Goal: Task Accomplishment & Management: Complete application form

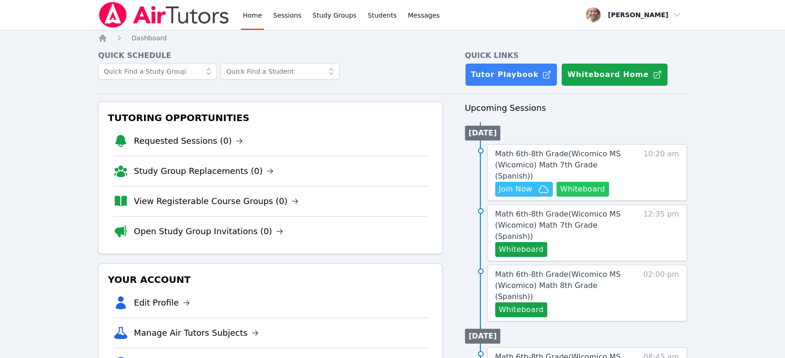
click at [591, 182] on button "Whiteboard" at bounding box center [582, 189] width 52 height 15
click at [592, 154] on span "Math 6th-8th Grade ( Wicomico MS (Wicomico) Math 7th Grade (Spanish) )" at bounding box center [557, 164] width 125 height 31
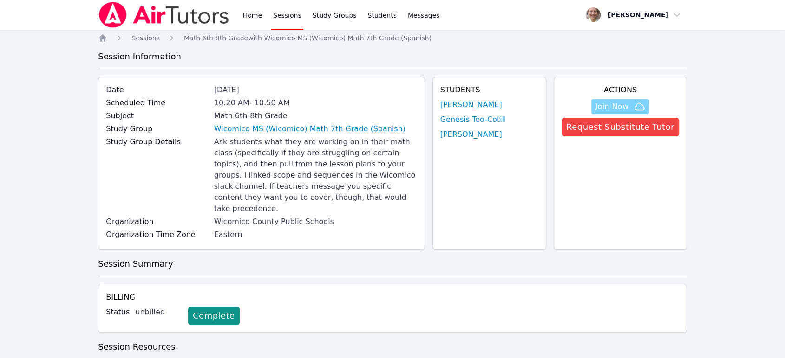
click at [619, 106] on span "Join Now" at bounding box center [611, 106] width 33 height 11
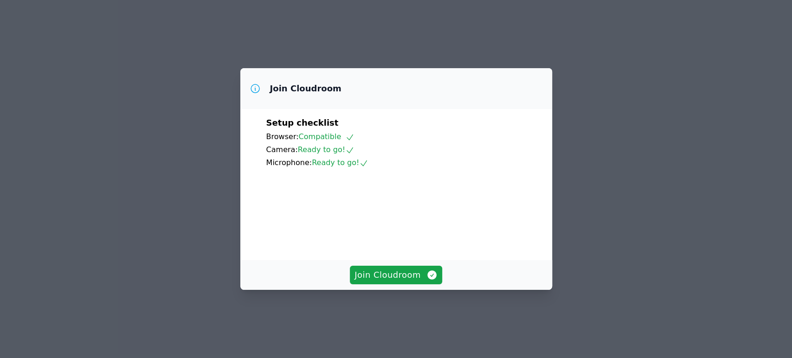
click at [371, 285] on button "Join Cloudroom" at bounding box center [396, 275] width 92 height 19
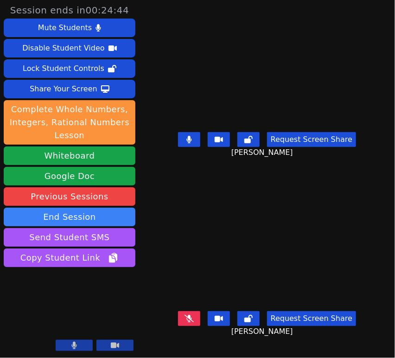
click at [196, 318] on button at bounding box center [189, 318] width 22 height 15
click at [198, 143] on button at bounding box center [189, 139] width 22 height 15
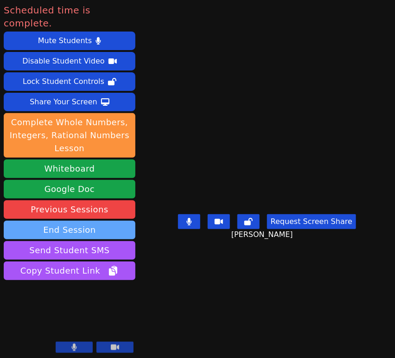
click at [80, 221] on button "End Session" at bounding box center [70, 230] width 132 height 19
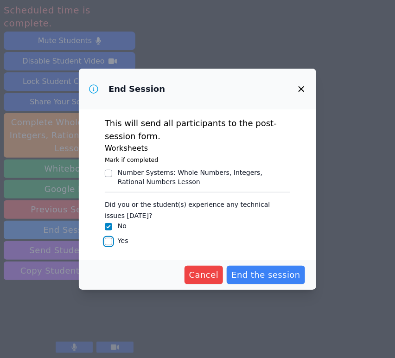
click at [109, 240] on input "Yes" at bounding box center [108, 241] width 7 height 7
checkbox input "true"
checkbox input "false"
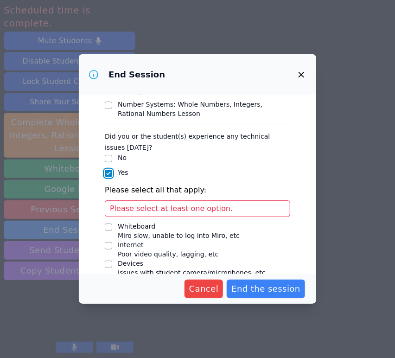
scroll to position [97, 0]
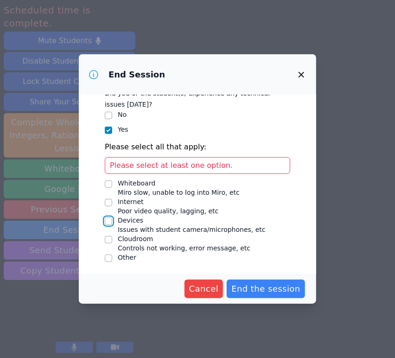
click at [108, 221] on input "Devices Issues with student camera/microphones, etc" at bounding box center [108, 221] width 7 height 7
checkbox input "true"
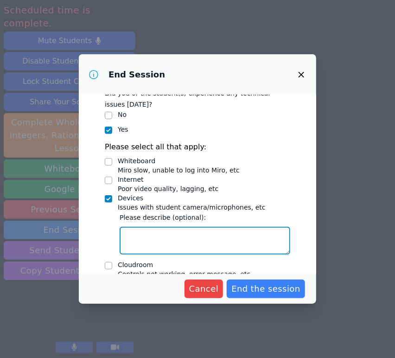
click at [156, 240] on textarea "Devices Issues with student camera/microphones, etc" at bounding box center [205, 241] width 171 height 28
type textarea "Genesis could not connect her audio"
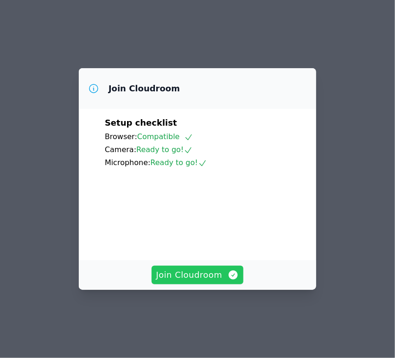
click at [196, 282] on span "Join Cloudroom" at bounding box center [197, 275] width 83 height 13
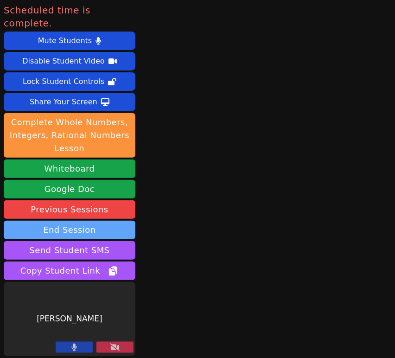
click at [92, 221] on button "End Session" at bounding box center [70, 230] width 132 height 19
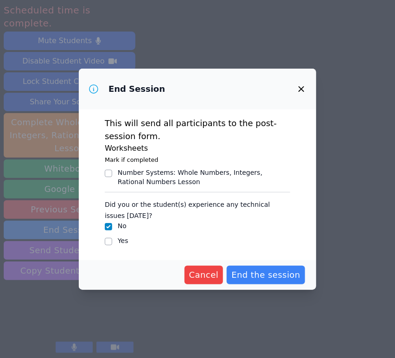
click at [120, 241] on label "Yes" at bounding box center [123, 240] width 11 height 7
click at [112, 241] on input "Yes" at bounding box center [108, 241] width 7 height 7
checkbox input "true"
checkbox input "false"
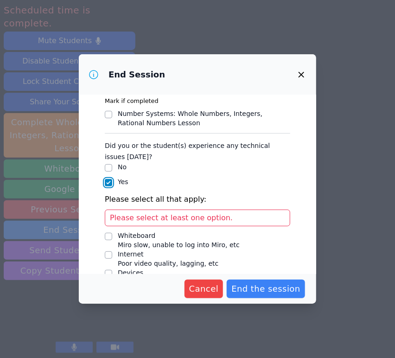
scroll to position [97, 0]
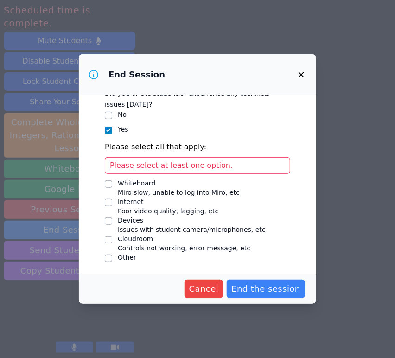
click at [123, 227] on span "Issues with student camera/microphones, etc" at bounding box center [192, 229] width 148 height 7
click at [112, 225] on input "Devices Issues with student camera/microphones, etc" at bounding box center [108, 221] width 7 height 7
checkbox input "true"
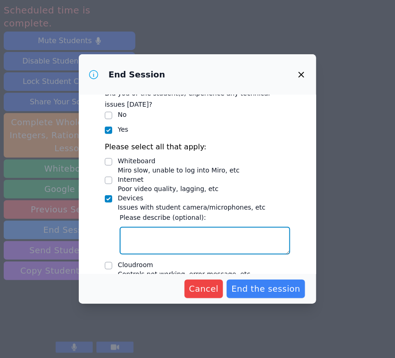
click at [150, 231] on textarea "Devices Issues with student camera/microphones, etc" at bounding box center [205, 241] width 171 height 28
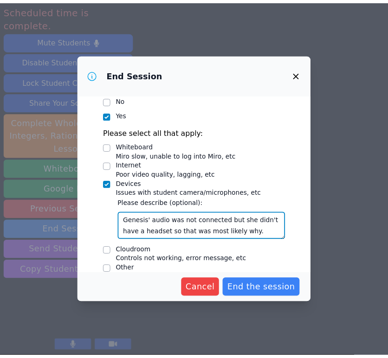
scroll to position [123, 0]
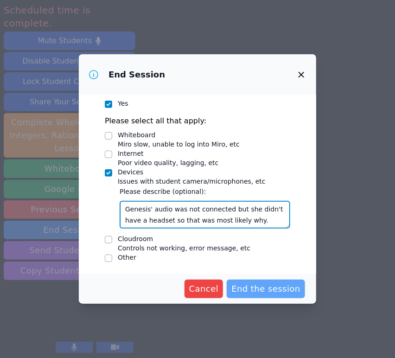
type textarea "Genesis' audio was not connected but she didn't have a headset so that was most…"
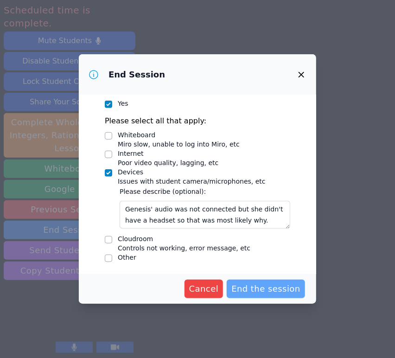
click at [253, 282] on button "End the session" at bounding box center [266, 289] width 78 height 19
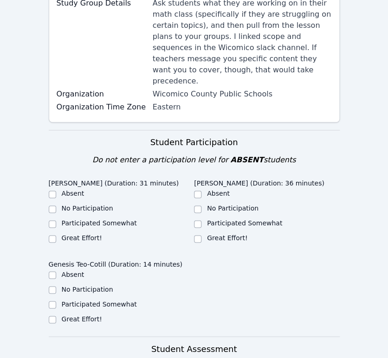
scroll to position [206, 0]
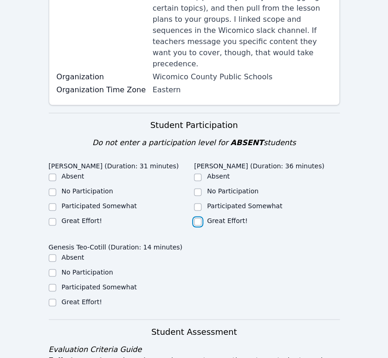
click at [199, 218] on input "Great Effort!" at bounding box center [197, 221] width 7 height 7
checkbox input "true"
click at [55, 218] on input "Great Effort!" at bounding box center [52, 221] width 7 height 7
checkbox input "true"
click at [52, 284] on input "Participated Somewhat" at bounding box center [52, 287] width 7 height 7
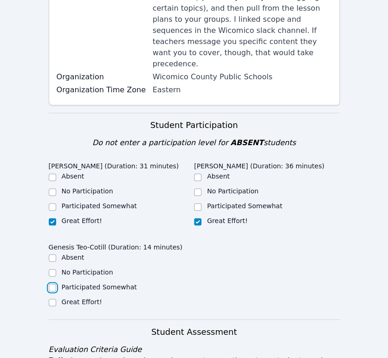
checkbox input "true"
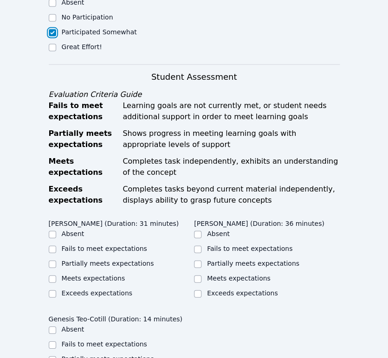
scroll to position [464, 0]
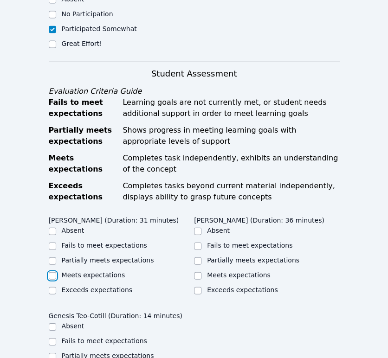
click at [53, 272] on input "Meets expectations" at bounding box center [52, 275] width 7 height 7
checkbox input "true"
click at [201, 272] on input "Meets expectations" at bounding box center [197, 275] width 7 height 7
checkbox input "true"
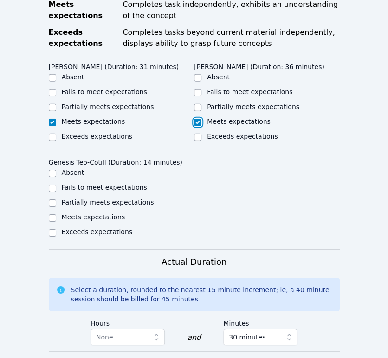
scroll to position [619, 0]
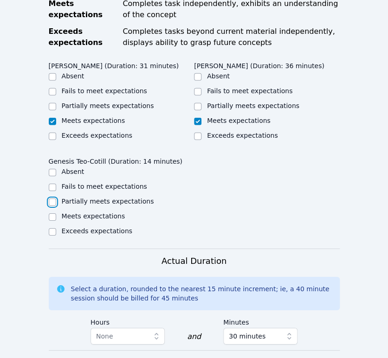
click at [52, 199] on input "Partially meets expectations" at bounding box center [52, 202] width 7 height 7
checkbox input "true"
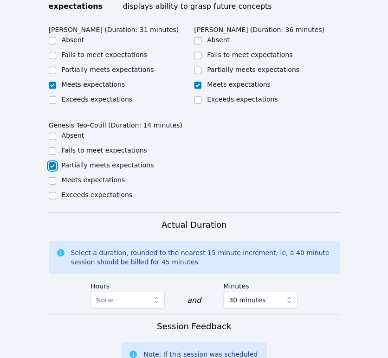
scroll to position [773, 0]
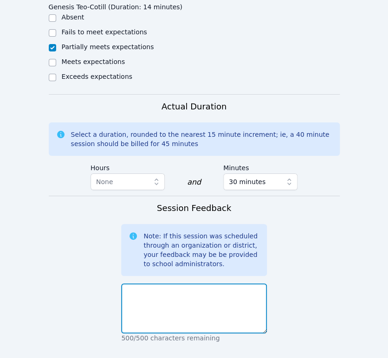
click at [212, 284] on textarea at bounding box center [194, 309] width 146 height 50
type textarea "K"
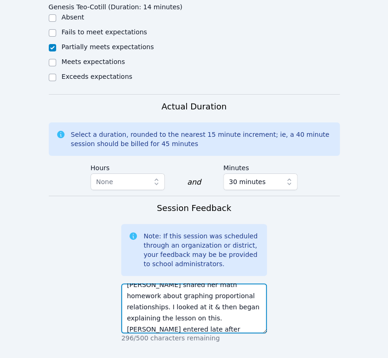
scroll to position [18, 0]
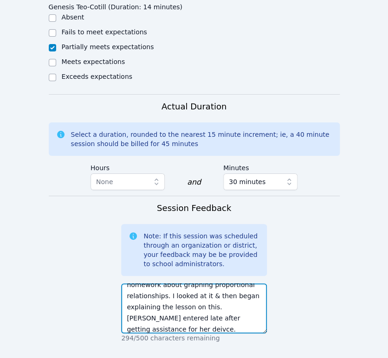
click at [206, 286] on textarea "Maria shared her math homework about graphing proportional relationships. I loo…" at bounding box center [194, 309] width 146 height 50
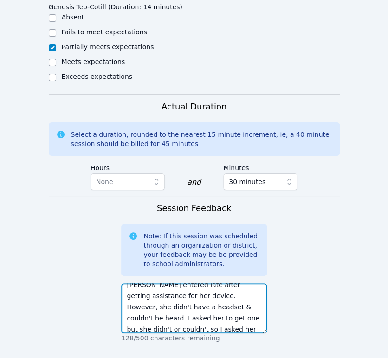
scroll to position [63, 0]
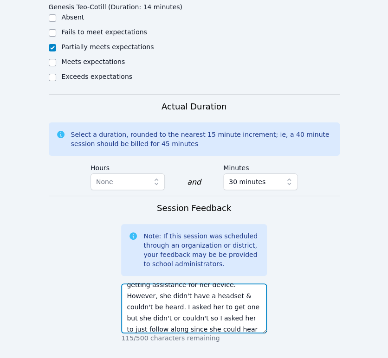
click at [207, 298] on textarea "Maria shared her math homework about graphing proportional relationships. I loo…" at bounding box center [194, 309] width 146 height 50
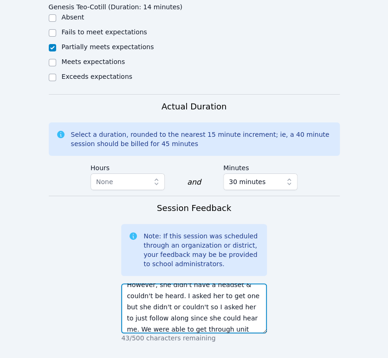
scroll to position [85, 0]
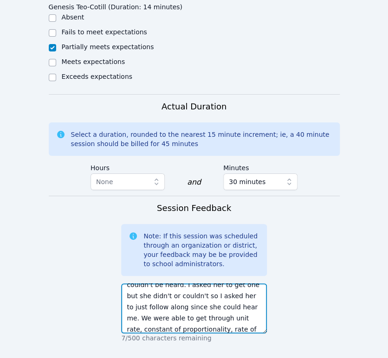
click at [177, 298] on textarea "Maria shared her math homework about graphing proportional relationships. I loo…" at bounding box center [194, 309] width 146 height 50
click at [182, 298] on textarea "Maria shared her math homework about graphing proportional relationships. I loo…" at bounding box center [194, 309] width 146 height 50
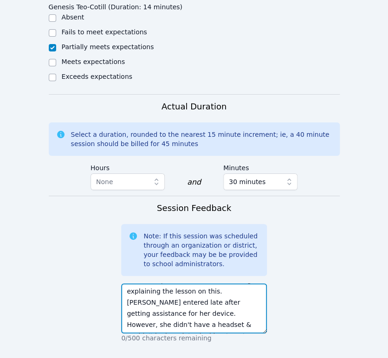
scroll to position [41, 0]
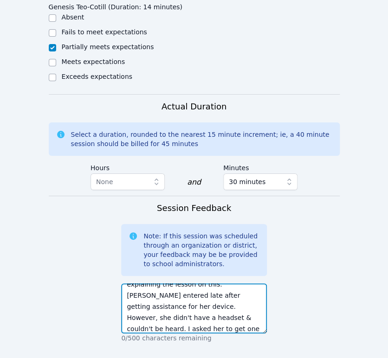
click at [134, 298] on textarea "Maria shared her math homework about graphing proportional relationships. I loo…" at bounding box center [194, 309] width 146 height 50
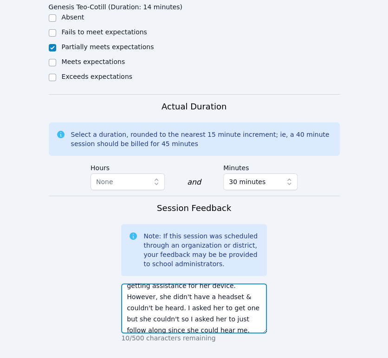
scroll to position [100, 0]
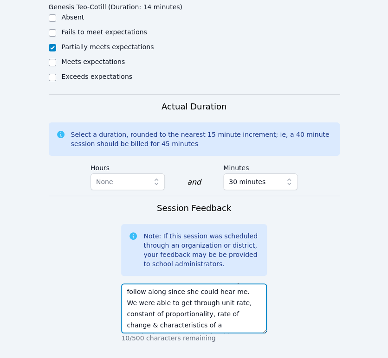
click at [205, 284] on textarea "Maria shared her math homework about graphing proportional relationships. I loo…" at bounding box center [194, 309] width 146 height 50
type textarea "Maria shared her math homework about graphing proportional relationships. I loo…"
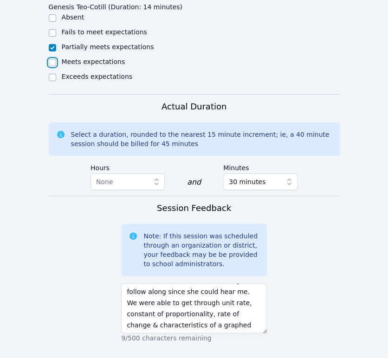
click at [54, 59] on input "Meets expectations" at bounding box center [52, 62] width 7 height 7
checkbox input "true"
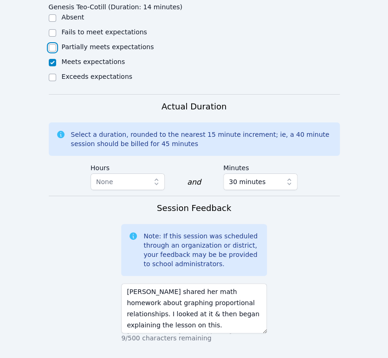
click at [50, 44] on input "Partially meets expectations" at bounding box center [52, 47] width 7 height 7
checkbox input "true"
checkbox input "false"
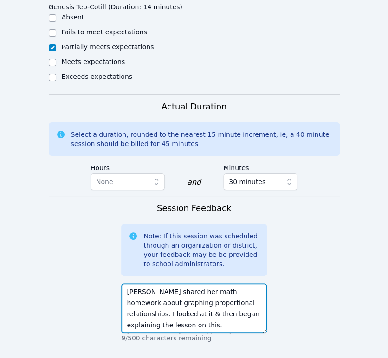
click at [234, 287] on textarea "Maria shared her math homework about graphing proportional relationships. I loo…" at bounding box center [194, 309] width 146 height 50
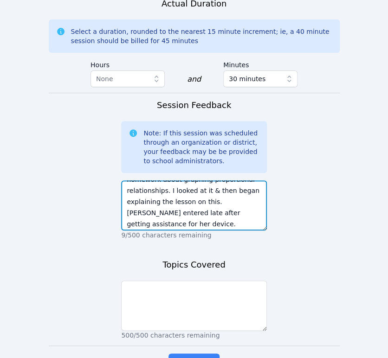
scroll to position [41, 0]
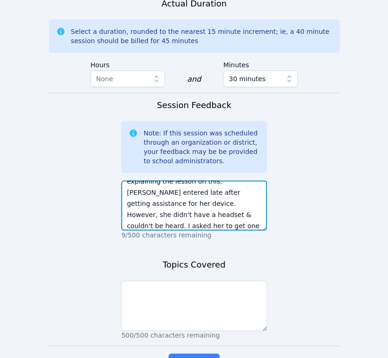
click at [205, 181] on textarea "Maria shared her math homework about graphing proportional relationships. I loo…" at bounding box center [194, 206] width 146 height 50
click at [143, 193] on textarea "Maria shared her math homework about graphing proportional relationships. I loo…" at bounding box center [194, 206] width 146 height 50
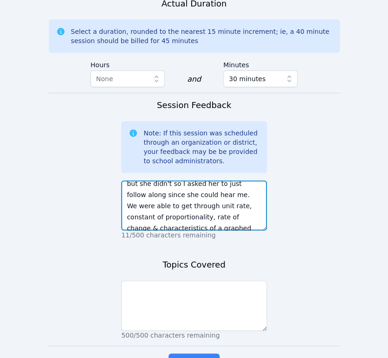
scroll to position [100, 0]
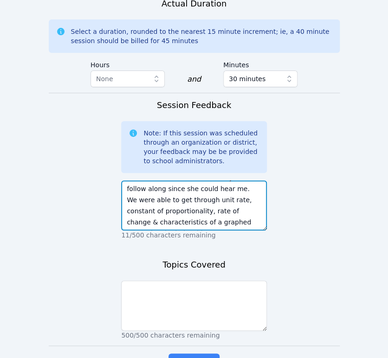
click at [186, 192] on textarea "Maria shared her math homework about graphing proportional relationships. I loo…" at bounding box center [194, 206] width 146 height 50
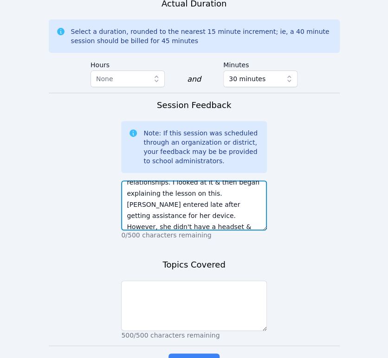
scroll to position [52, 0]
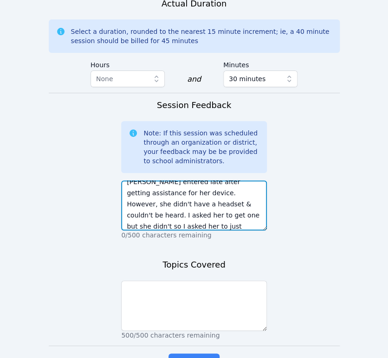
click at [249, 181] on textarea "Maria shared her math homework about graphing proportional relationships. I loo…" at bounding box center [194, 206] width 146 height 50
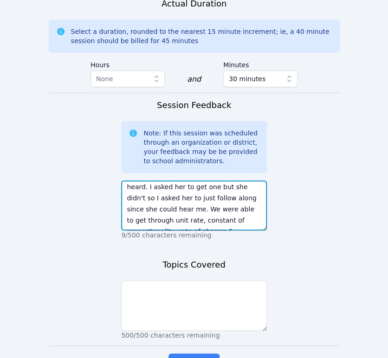
scroll to position [89, 0]
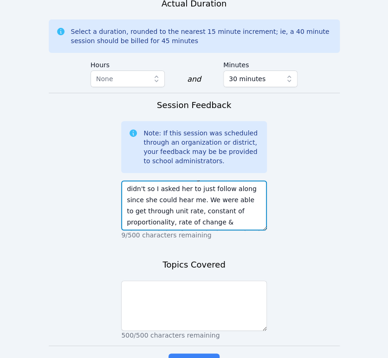
click at [229, 192] on textarea "Maria shared her math homework about graphing proportional relationships. I loo…" at bounding box center [194, 206] width 146 height 50
click at [162, 190] on textarea "Maria shared her math homework about graphing proportional relationships. I loo…" at bounding box center [194, 206] width 146 height 50
click at [185, 188] on textarea "Maria shared her math homework about graphing proportional relationships. I loo…" at bounding box center [194, 206] width 146 height 50
type textarea "Maria shared her math homework about graphing proportional relationships. I loo…"
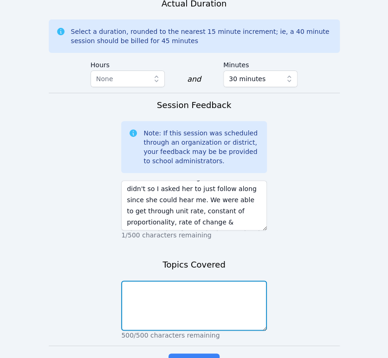
click at [215, 281] on textarea at bounding box center [194, 306] width 146 height 50
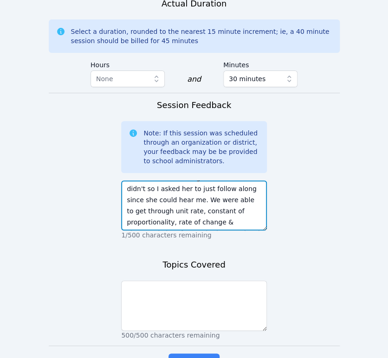
drag, startPoint x: 212, startPoint y: 191, endPoint x: 222, endPoint y: 157, distance: 34.8
click at [222, 181] on textarea "Maria shared her math homework about graphing proportional relationships. I loo…" at bounding box center [194, 206] width 146 height 50
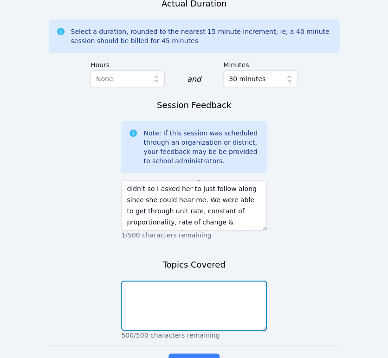
click at [212, 281] on textarea at bounding box center [194, 306] width 146 height 50
paste textarea "unit rate, constant of proportionality, rate of change & characteristics of a g…"
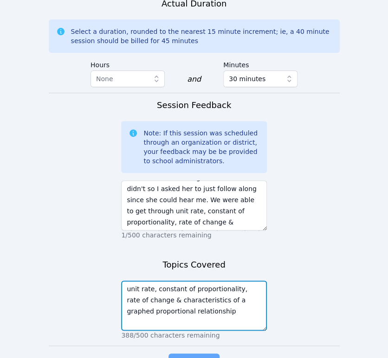
type textarea "unit rate, constant of proportionality, rate of change & characteristics of a g…"
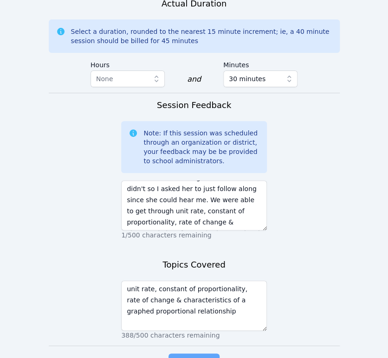
click at [203, 357] on span "Complete" at bounding box center [194, 363] width 42 height 13
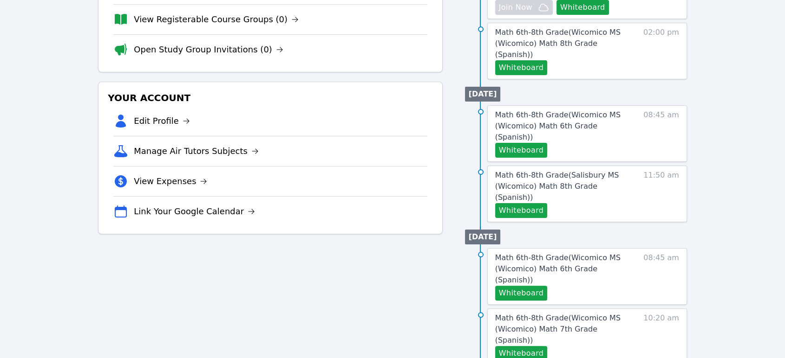
scroll to position [155, 0]
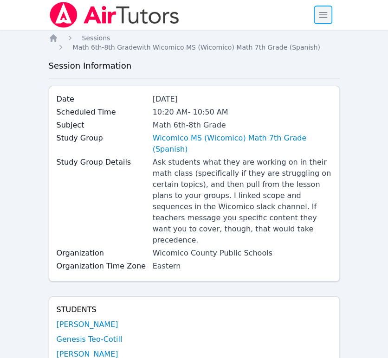
click at [330, 13] on span "button" at bounding box center [323, 15] width 20 height 20
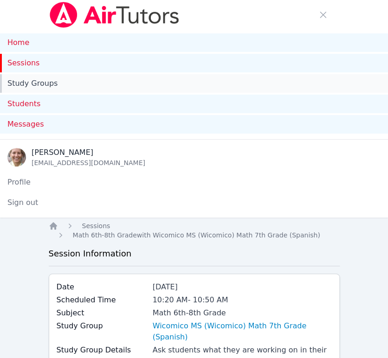
click at [29, 81] on link "Study Groups" at bounding box center [194, 83] width 388 height 19
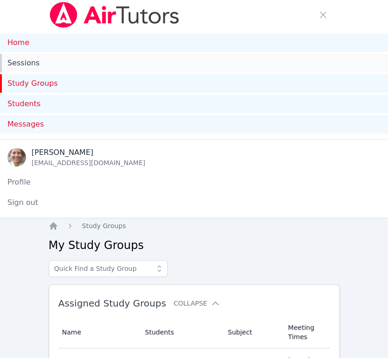
click at [32, 63] on link "Sessions" at bounding box center [194, 63] width 388 height 19
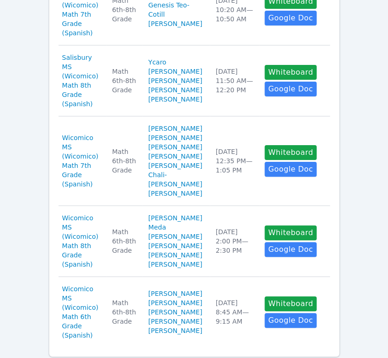
scroll to position [825, 0]
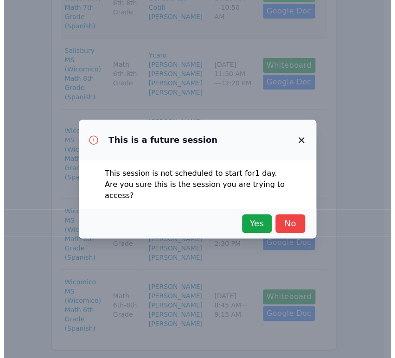
scroll to position [816, 0]
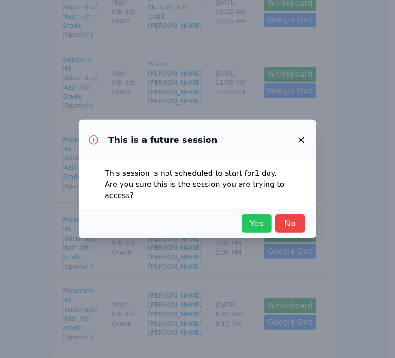
click at [265, 218] on span "Yes" at bounding box center [257, 223] width 20 height 13
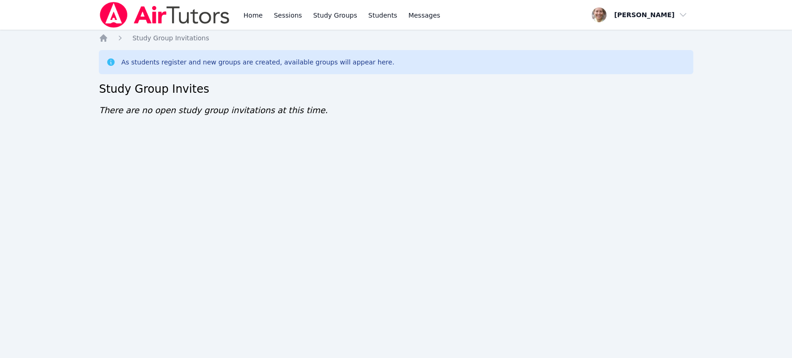
click at [269, 16] on div "Home Sessions Study Groups Students Messages" at bounding box center [342, 15] width 201 height 30
click at [280, 16] on link "Sessions" at bounding box center [288, 15] width 32 height 30
